Goal: Task Accomplishment & Management: Manage account settings

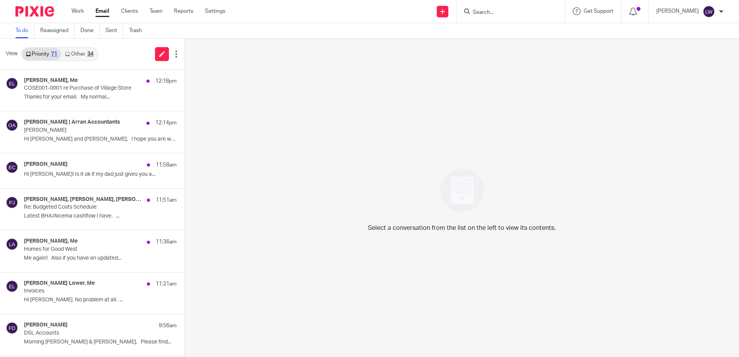
click at [80, 53] on link "Other 34" at bounding box center [79, 54] width 36 height 12
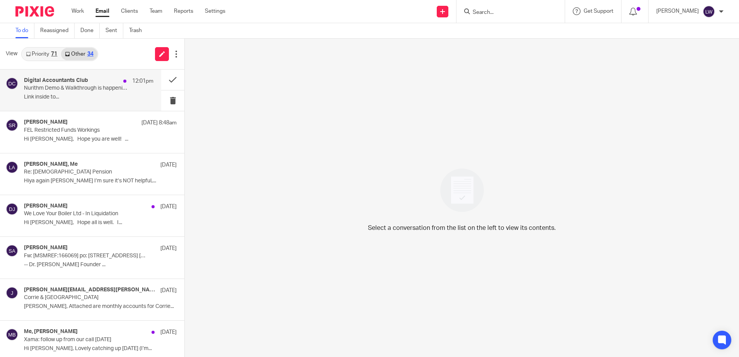
click at [88, 90] on p "Nurithm Demo & Walkthrough is happening live [DATE] at 12pm!" at bounding box center [76, 88] width 104 height 7
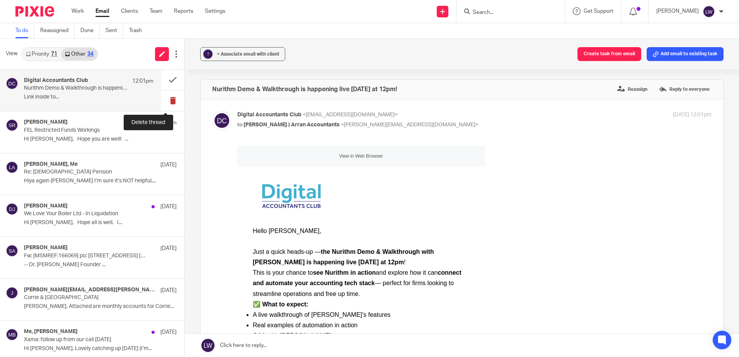
click at [164, 104] on button at bounding box center [172, 100] width 23 height 20
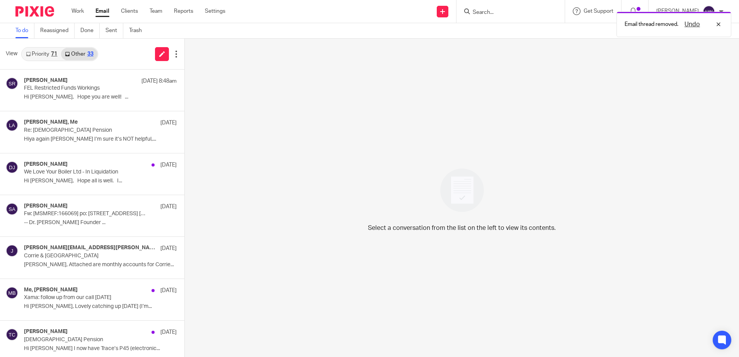
click at [47, 56] on link "Priority 71" at bounding box center [41, 54] width 39 height 12
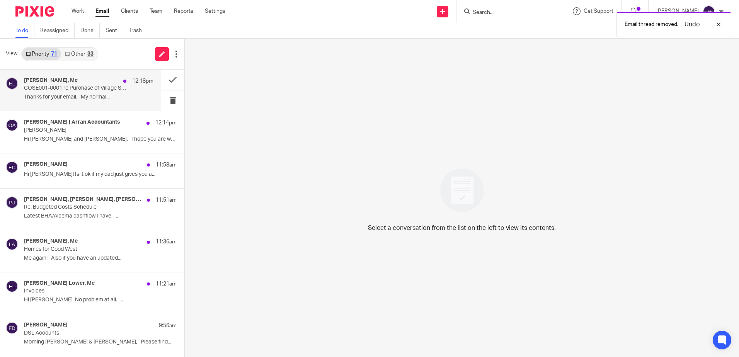
click at [66, 95] on p "Thanks for your email. My normal..." at bounding box center [89, 97] width 130 height 7
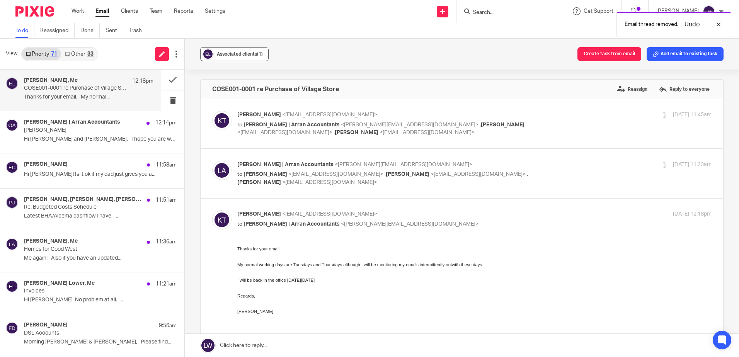
drag, startPoint x: 227, startPoint y: 52, endPoint x: 293, endPoint y: 51, distance: 66.9
click at [227, 52] on span "Associated clients (1)" at bounding box center [240, 54] width 46 height 5
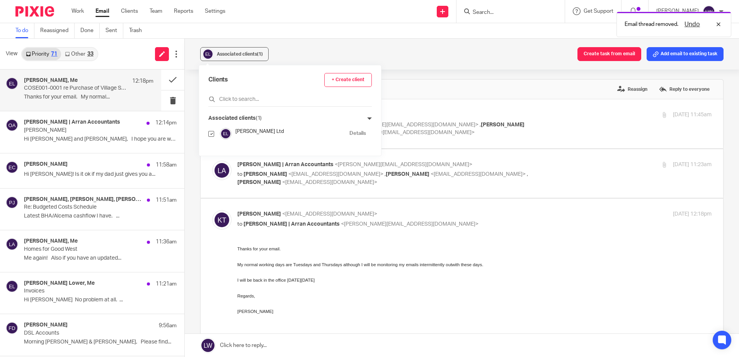
click at [300, 48] on div "Associated clients (1) Create task from email Add email to existing task" at bounding box center [462, 54] width 554 height 31
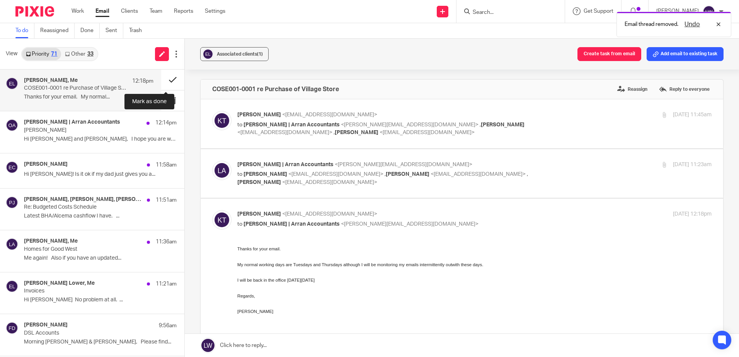
click at [165, 80] on button at bounding box center [172, 80] width 23 height 20
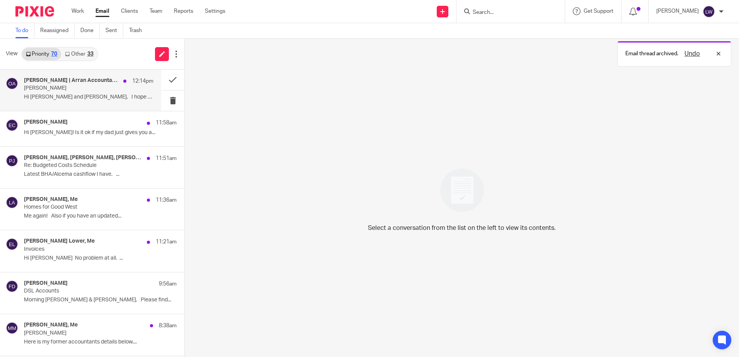
click at [99, 87] on p "[PERSON_NAME]" at bounding box center [76, 88] width 104 height 7
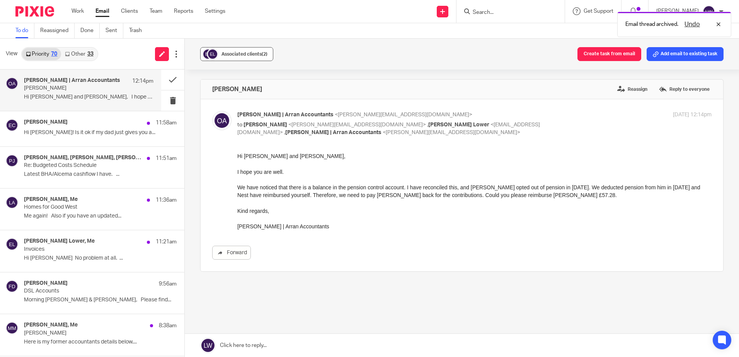
click at [219, 58] on button "Associated clients (2)" at bounding box center [236, 54] width 73 height 14
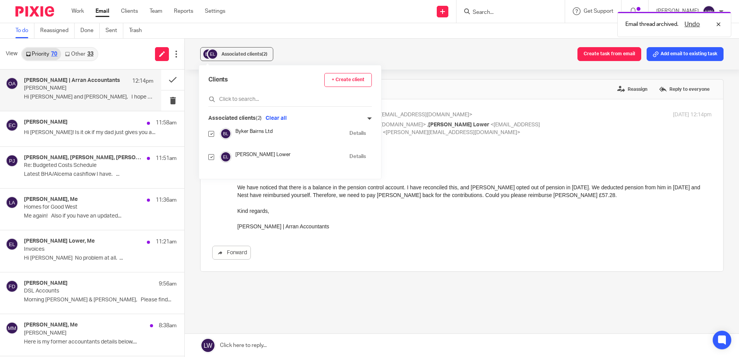
click at [210, 156] on input "checkbox" at bounding box center [211, 157] width 6 height 6
checkbox input "false"
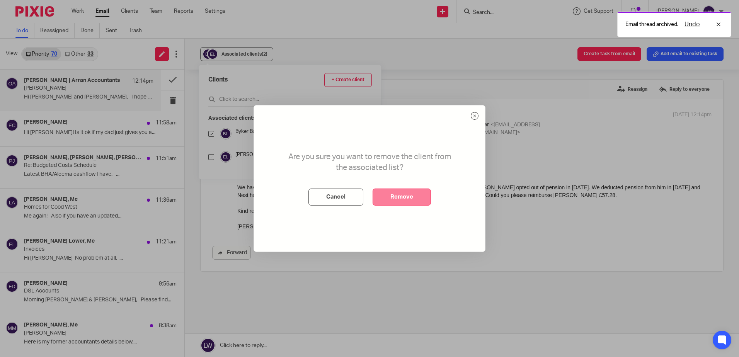
click at [410, 202] on button "Remove" at bounding box center [402, 197] width 58 height 17
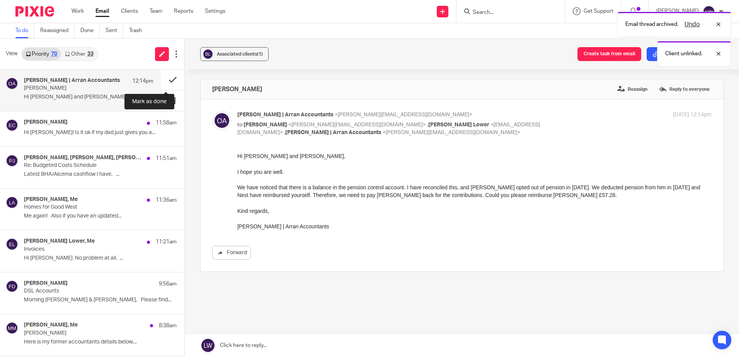
click at [166, 79] on button at bounding box center [172, 80] width 23 height 20
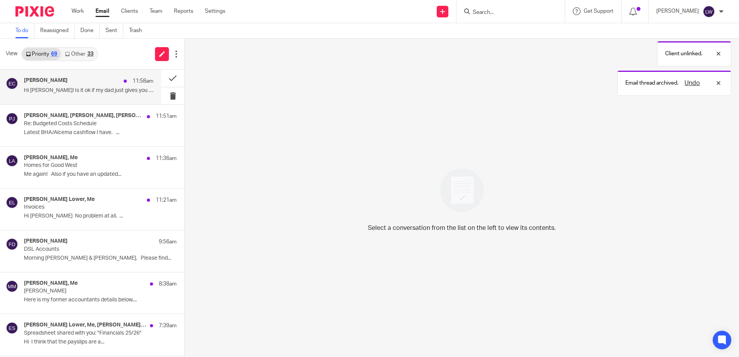
click at [60, 97] on div "[PERSON_NAME] 11:58am Hi [PERSON_NAME]! Is it ok if my dad just gives you a..." at bounding box center [80, 87] width 161 height 35
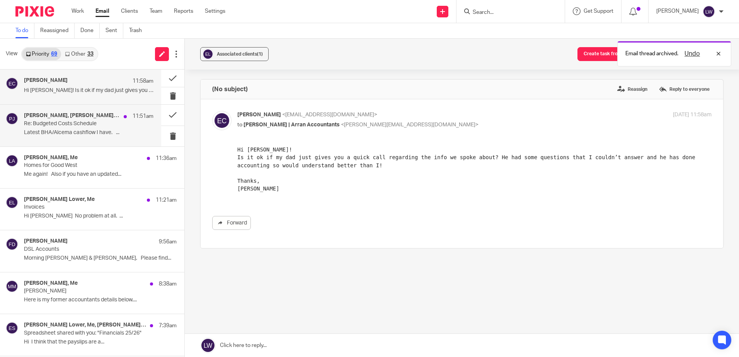
click at [100, 130] on p "Latest BHA/Alcema cashflow I have. ..." at bounding box center [89, 133] width 130 height 7
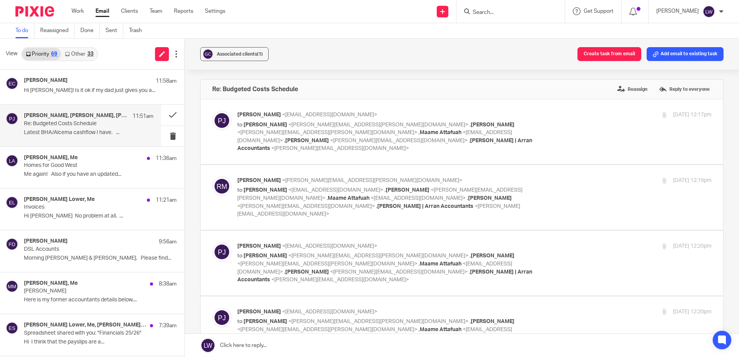
click at [106, 9] on link "Email" at bounding box center [103, 11] width 14 height 8
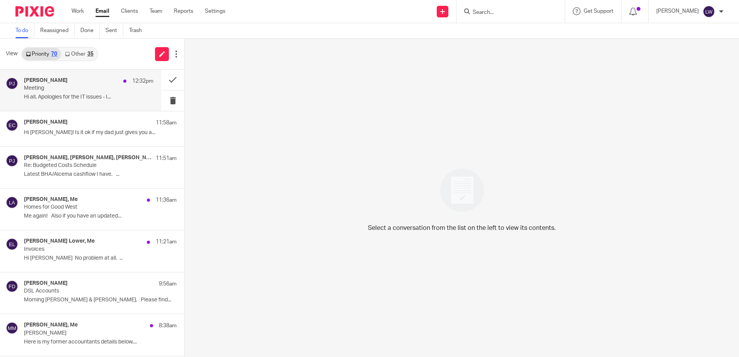
click at [95, 94] on div "Piera Jalan 12:32pm Meeting Hi all, Apologies for the IT issues - I..." at bounding box center [89, 90] width 130 height 26
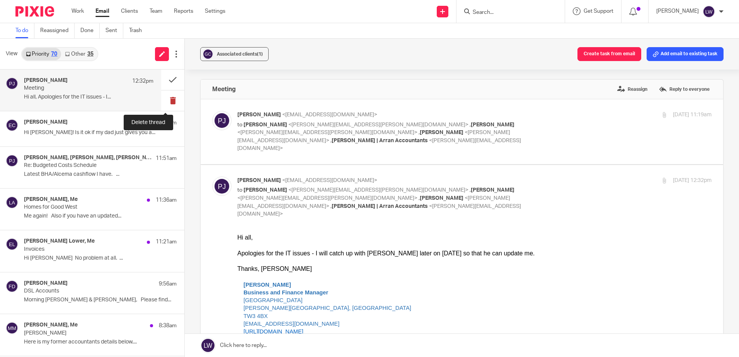
click at [168, 102] on button at bounding box center [172, 100] width 23 height 20
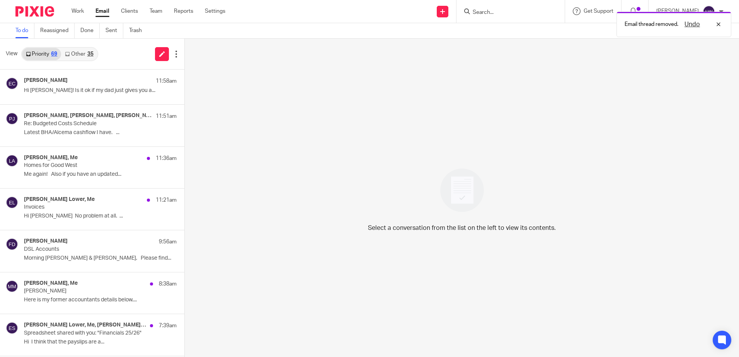
click at [83, 51] on link "Other 35" at bounding box center [79, 54] width 36 height 12
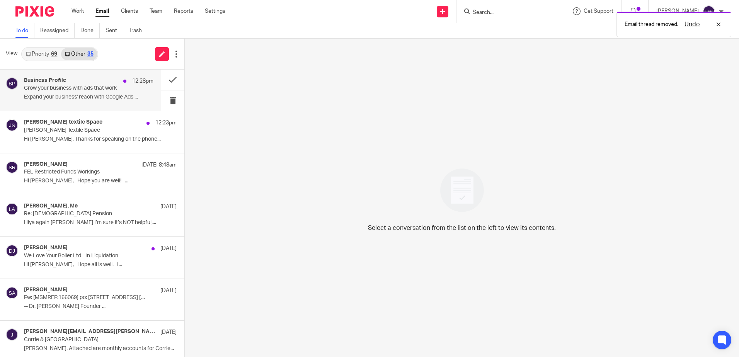
click at [80, 98] on p "Expand your business' reach with Google Ads ..." at bounding box center [89, 97] width 130 height 7
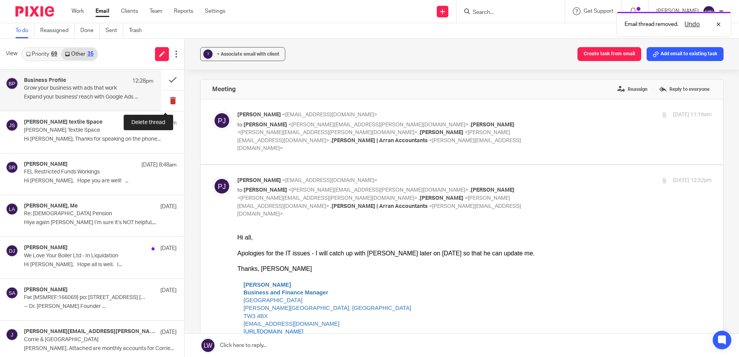
click at [166, 99] on button at bounding box center [172, 100] width 23 height 20
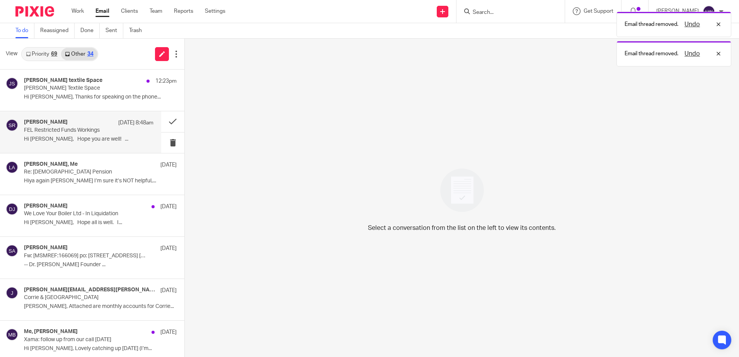
click at [75, 137] on p "Hi [PERSON_NAME], Hope you are well! ..." at bounding box center [89, 139] width 130 height 7
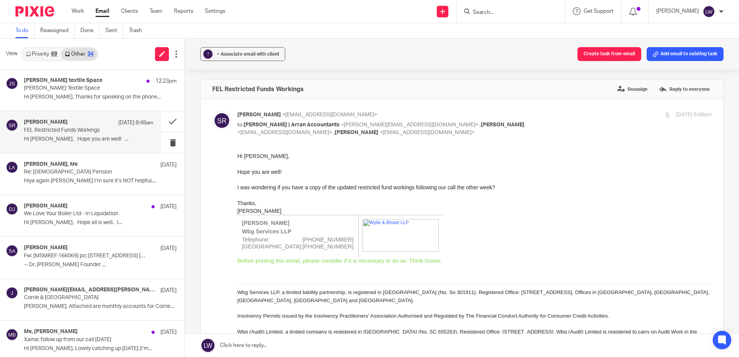
click at [37, 53] on link "Priority 69" at bounding box center [41, 54] width 39 height 12
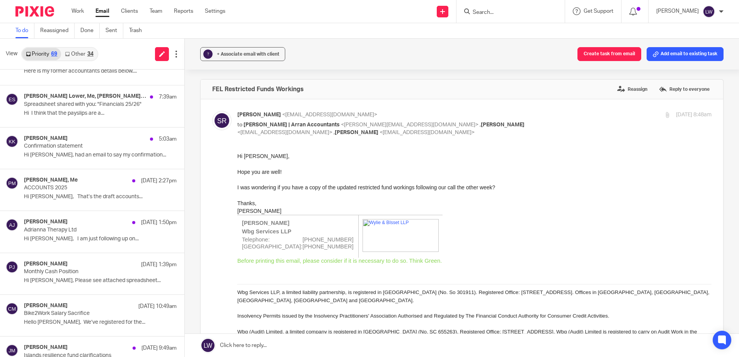
scroll to position [232, 0]
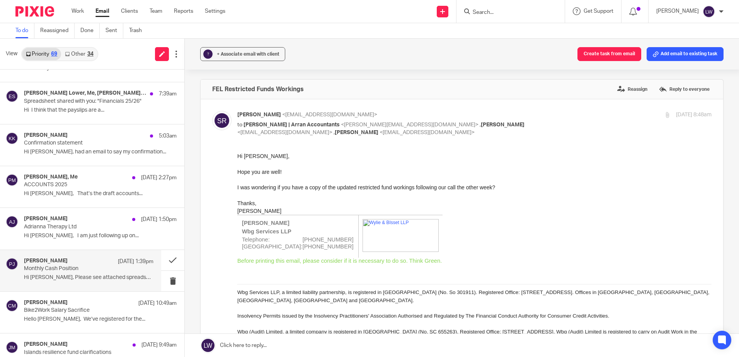
click at [79, 271] on p "Monthly Cash Position" at bounding box center [76, 269] width 104 height 7
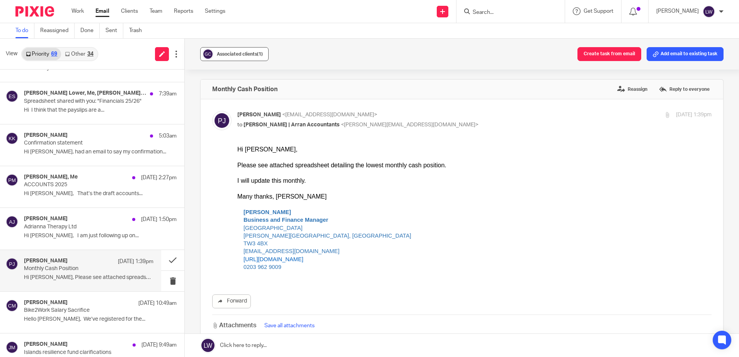
scroll to position [0, 0]
click at [167, 262] on button at bounding box center [172, 260] width 23 height 20
